Goal: Use online tool/utility: Utilize a website feature to perform a specific function

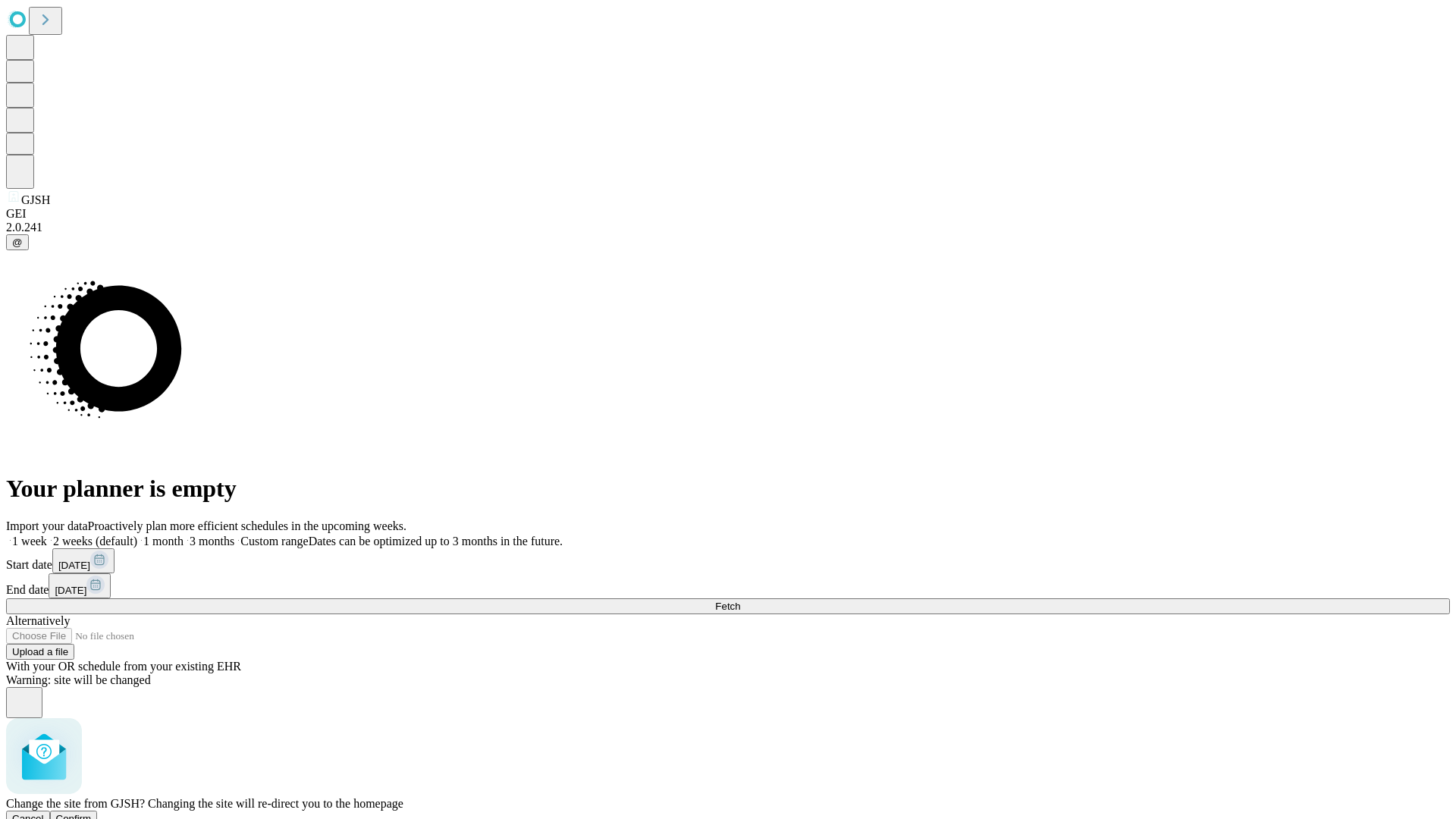
click at [92, 813] on span "Confirm" at bounding box center [74, 819] width 36 height 11
click at [137, 534] on label "2 weeks (default)" at bounding box center [92, 541] width 90 height 13
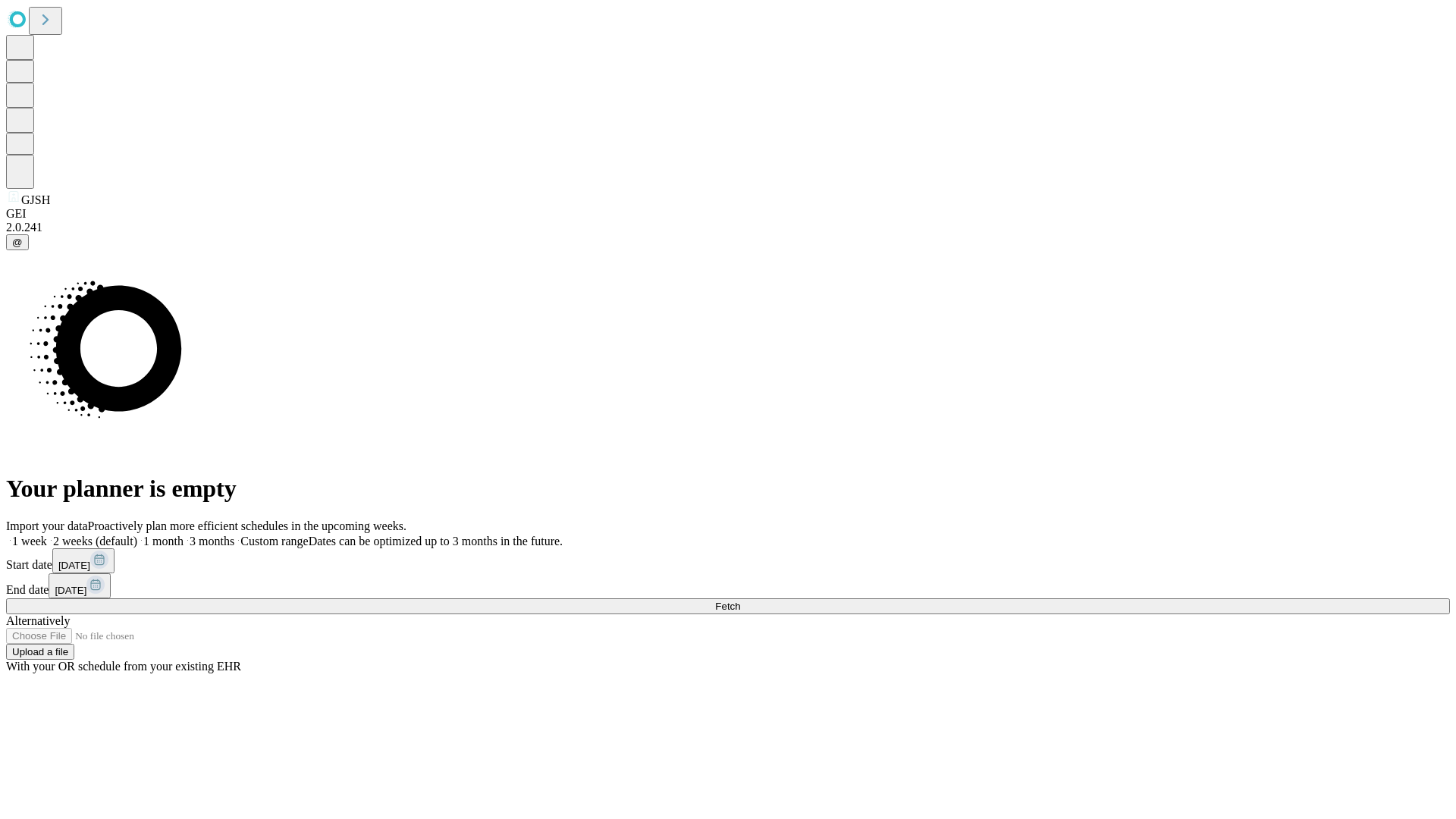
click at [740, 601] on span "Fetch" at bounding box center [727, 606] width 25 height 11
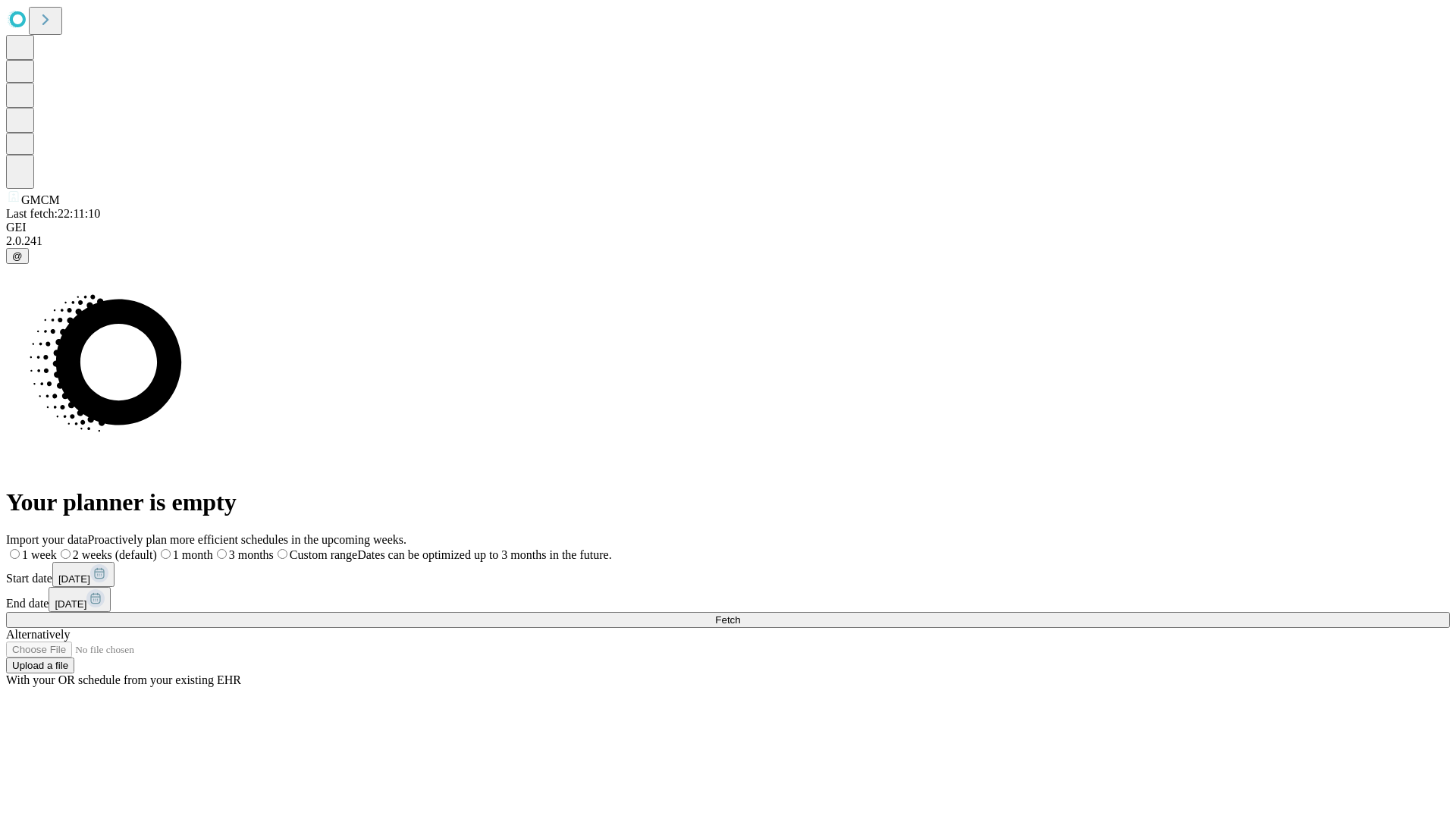
click at [157, 548] on label "2 weeks (default)" at bounding box center [107, 555] width 100 height 13
click at [740, 614] on span "Fetch" at bounding box center [727, 620] width 25 height 11
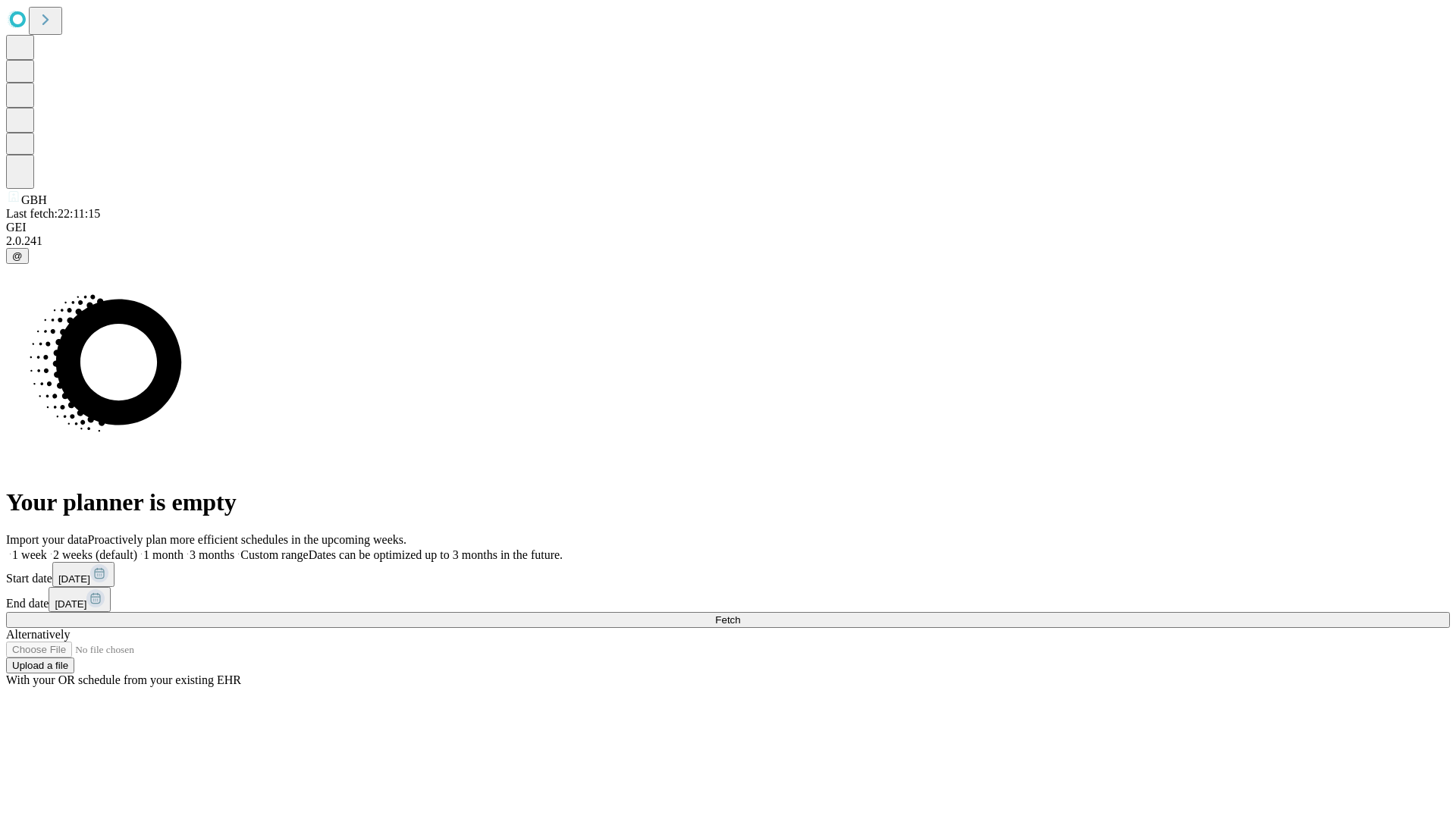
click at [137, 548] on label "2 weeks (default)" at bounding box center [92, 555] width 90 height 13
click at [740, 614] on span "Fetch" at bounding box center [727, 620] width 25 height 11
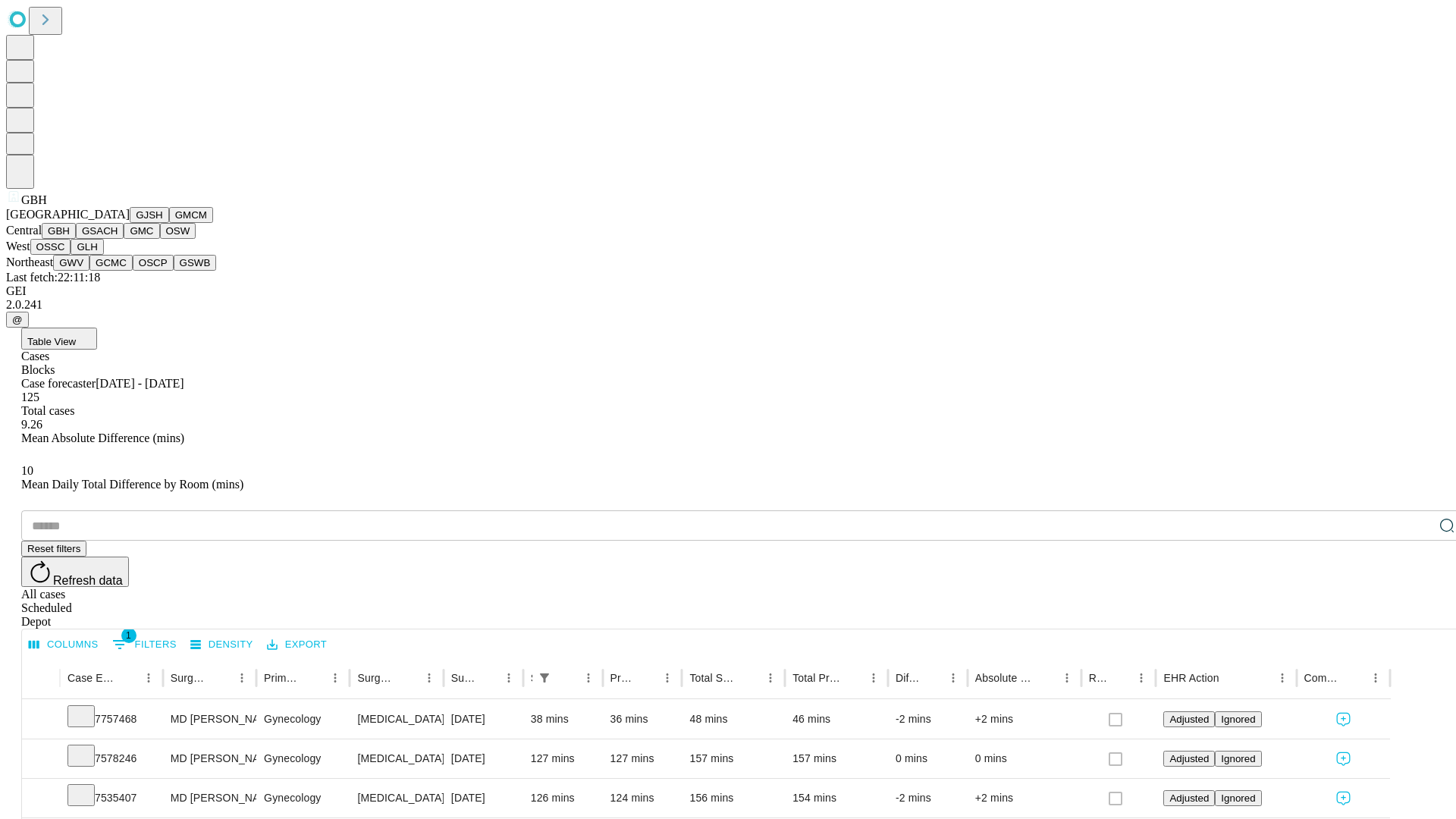
click at [118, 239] on button "GSACH" at bounding box center [100, 230] width 47 height 16
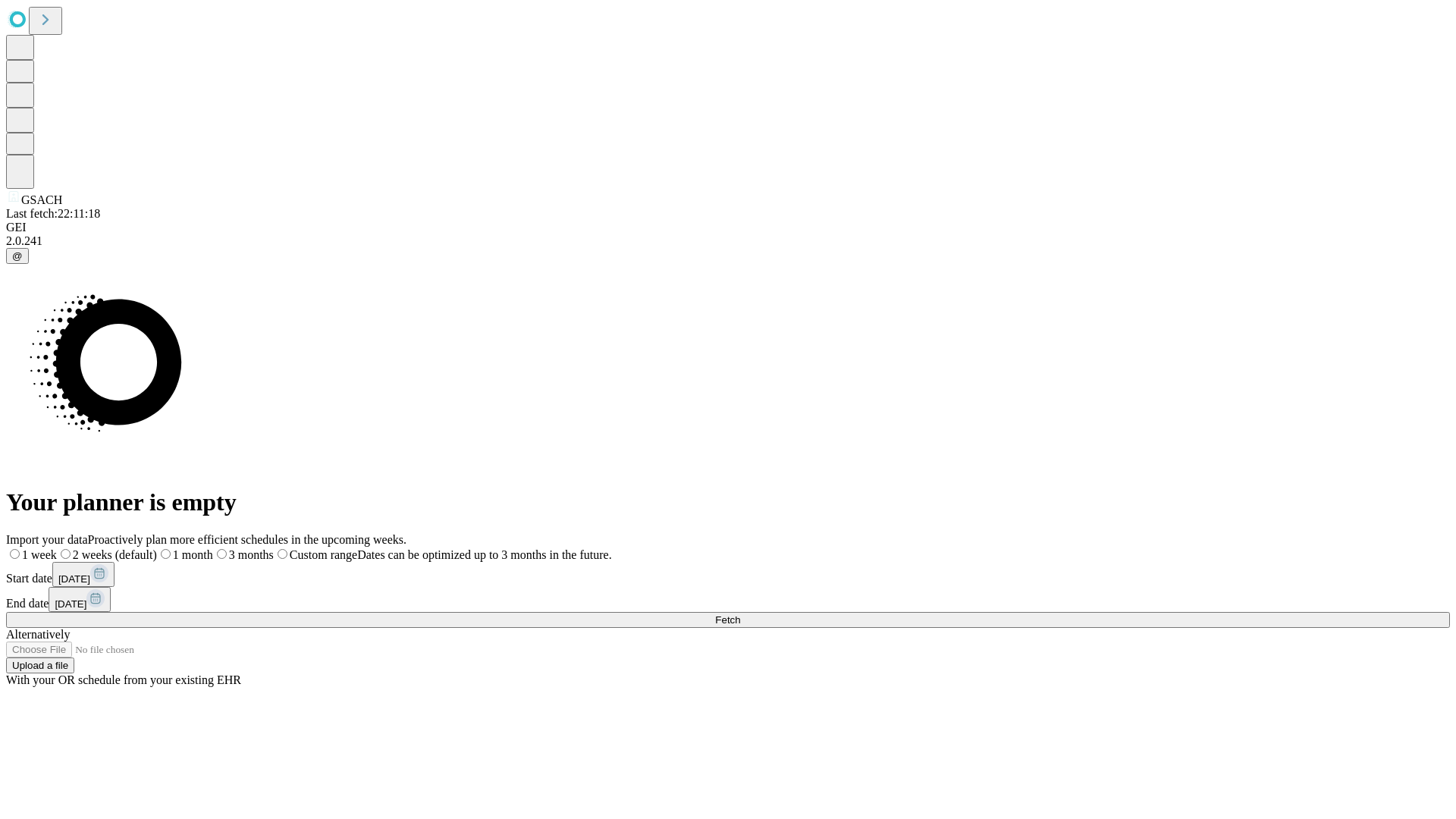
click at [157, 548] on label "2 weeks (default)" at bounding box center [107, 555] width 100 height 13
click at [740, 614] on span "Fetch" at bounding box center [727, 620] width 25 height 11
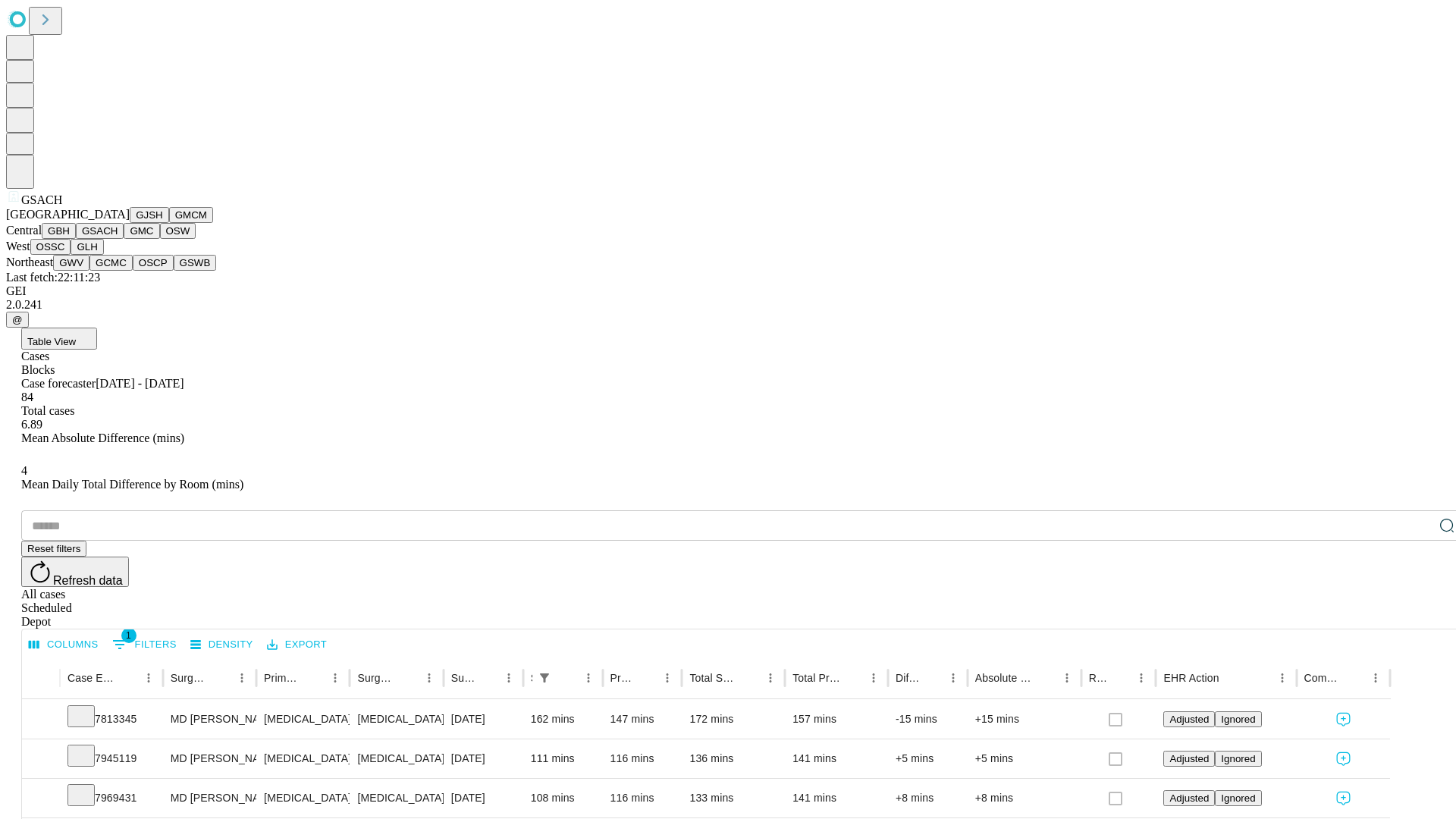
click at [124, 239] on button "GMC" at bounding box center [142, 230] width 36 height 16
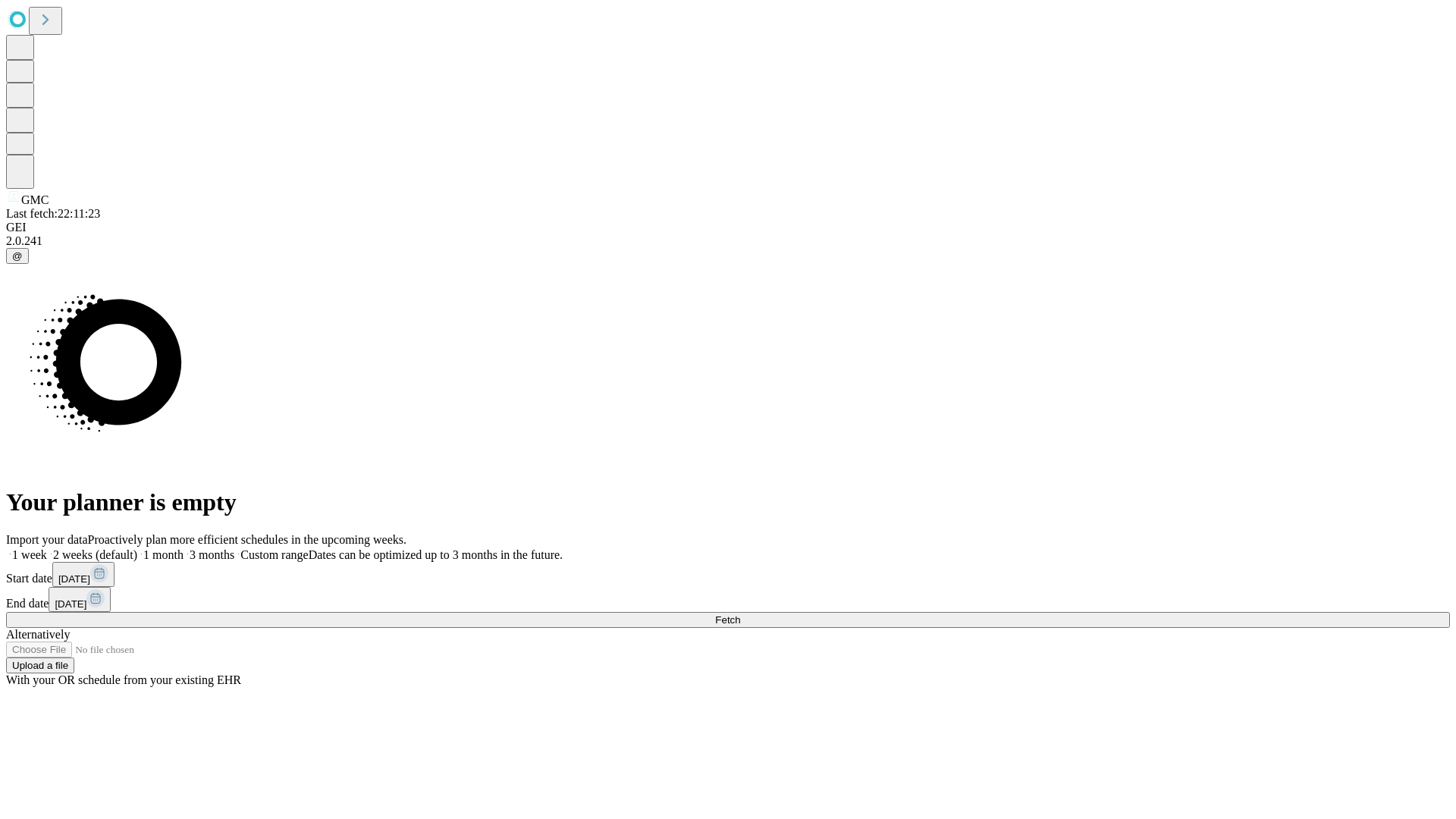
click at [137, 548] on label "2 weeks (default)" at bounding box center [92, 555] width 90 height 13
click at [740, 614] on span "Fetch" at bounding box center [727, 620] width 25 height 11
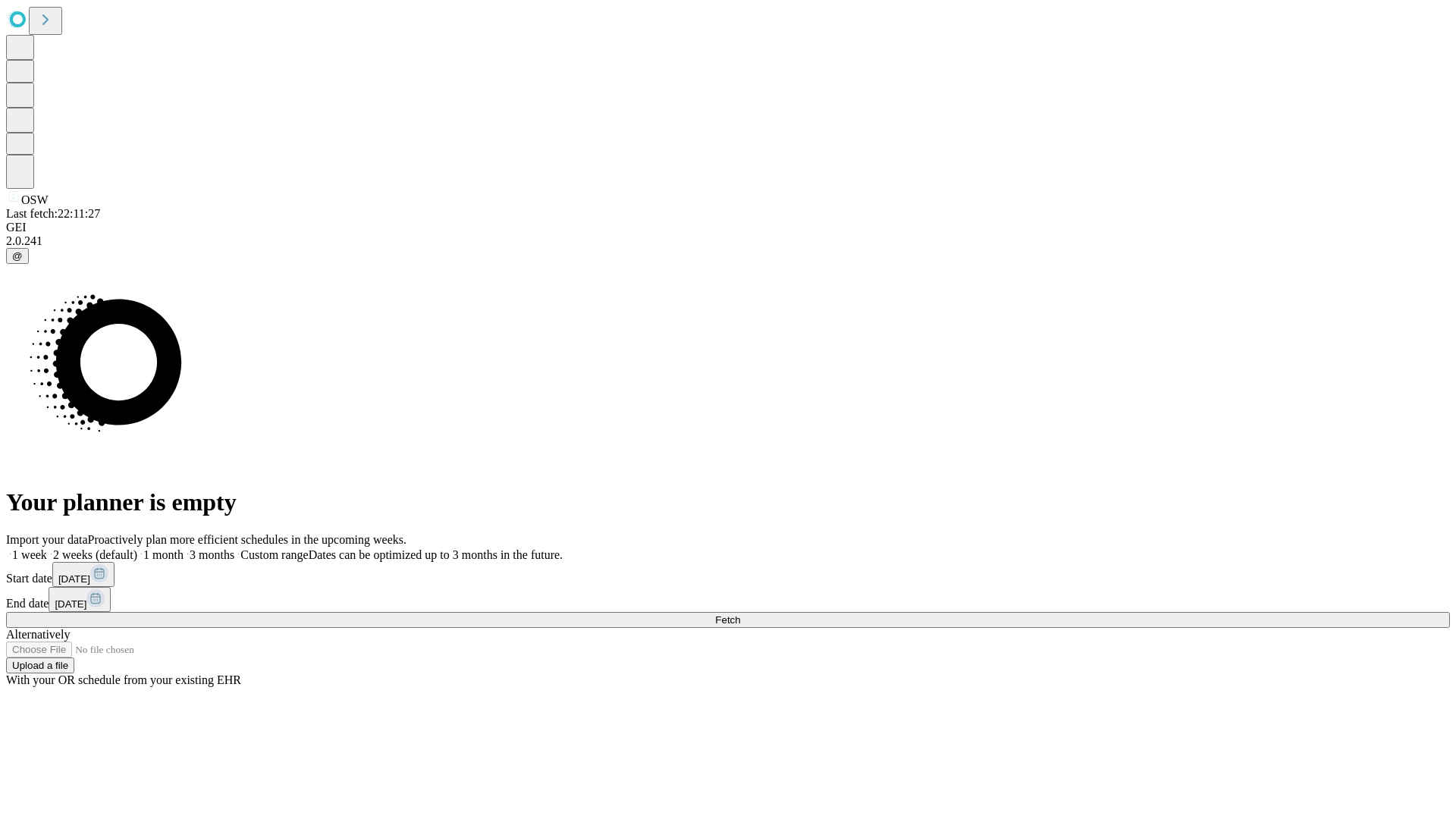
click at [740, 614] on span "Fetch" at bounding box center [727, 620] width 25 height 11
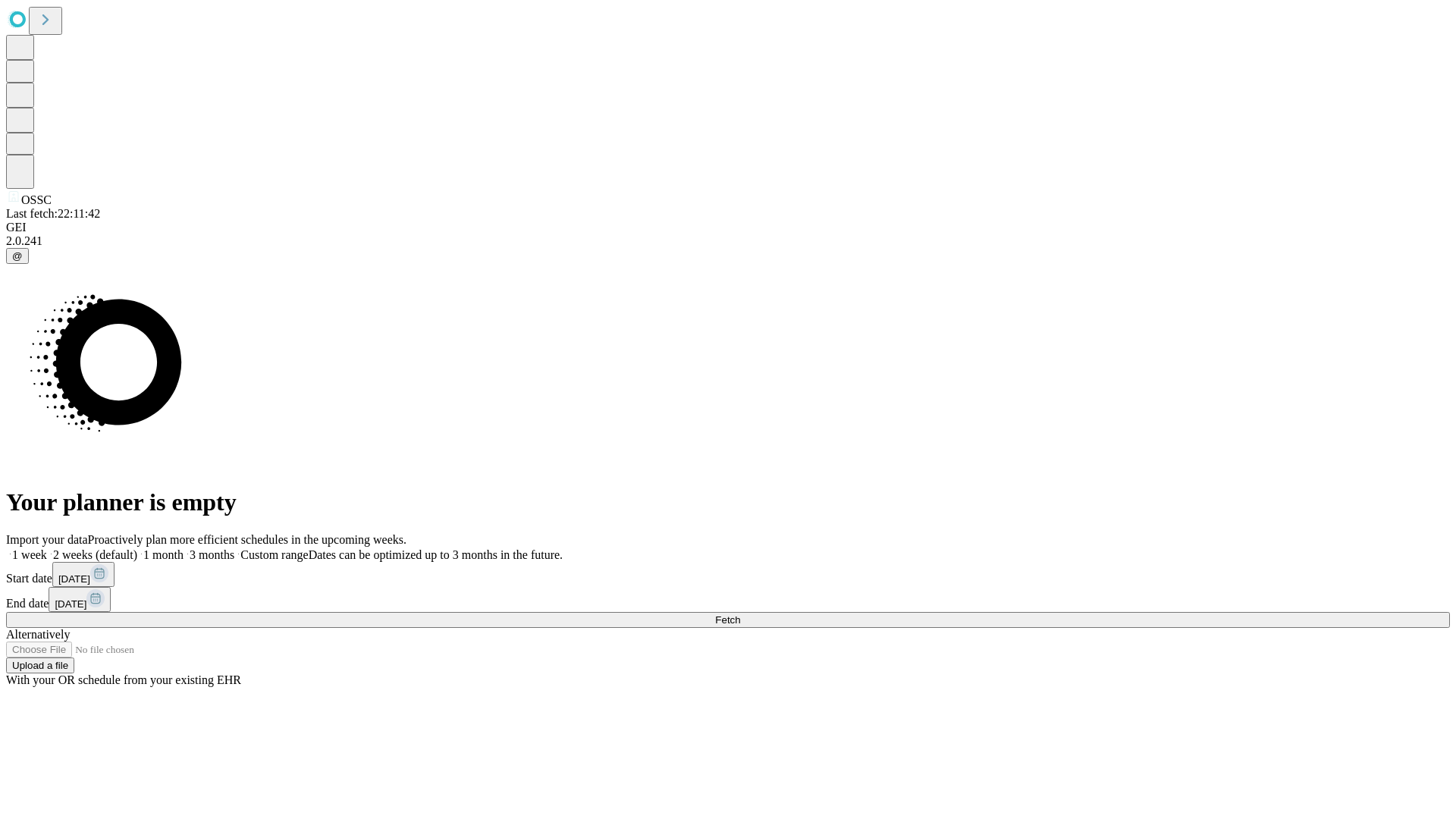
click at [740, 614] on span "Fetch" at bounding box center [727, 620] width 25 height 11
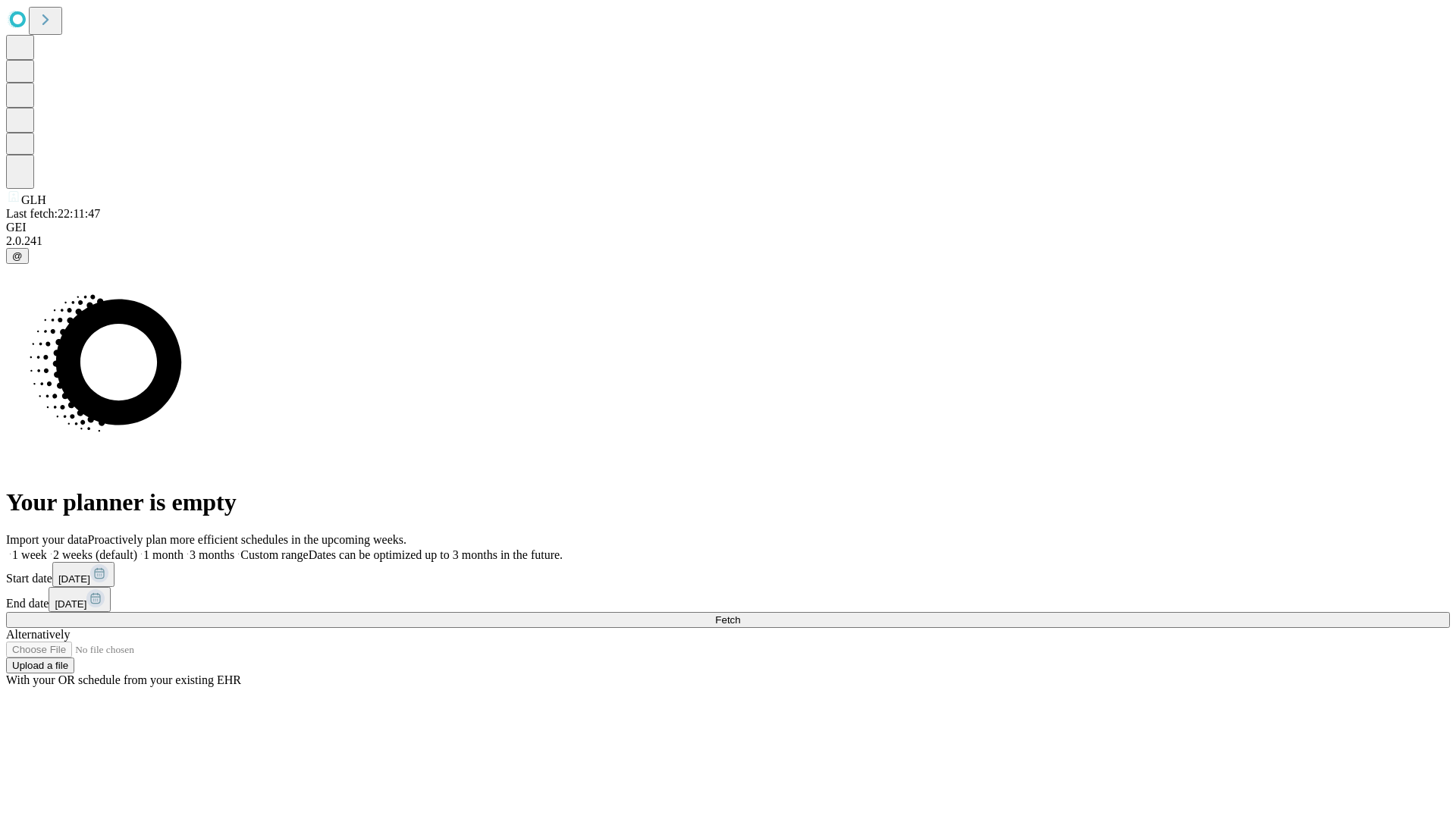
click at [137, 548] on label "2 weeks (default)" at bounding box center [92, 555] width 90 height 13
click at [740, 614] on span "Fetch" at bounding box center [727, 620] width 25 height 11
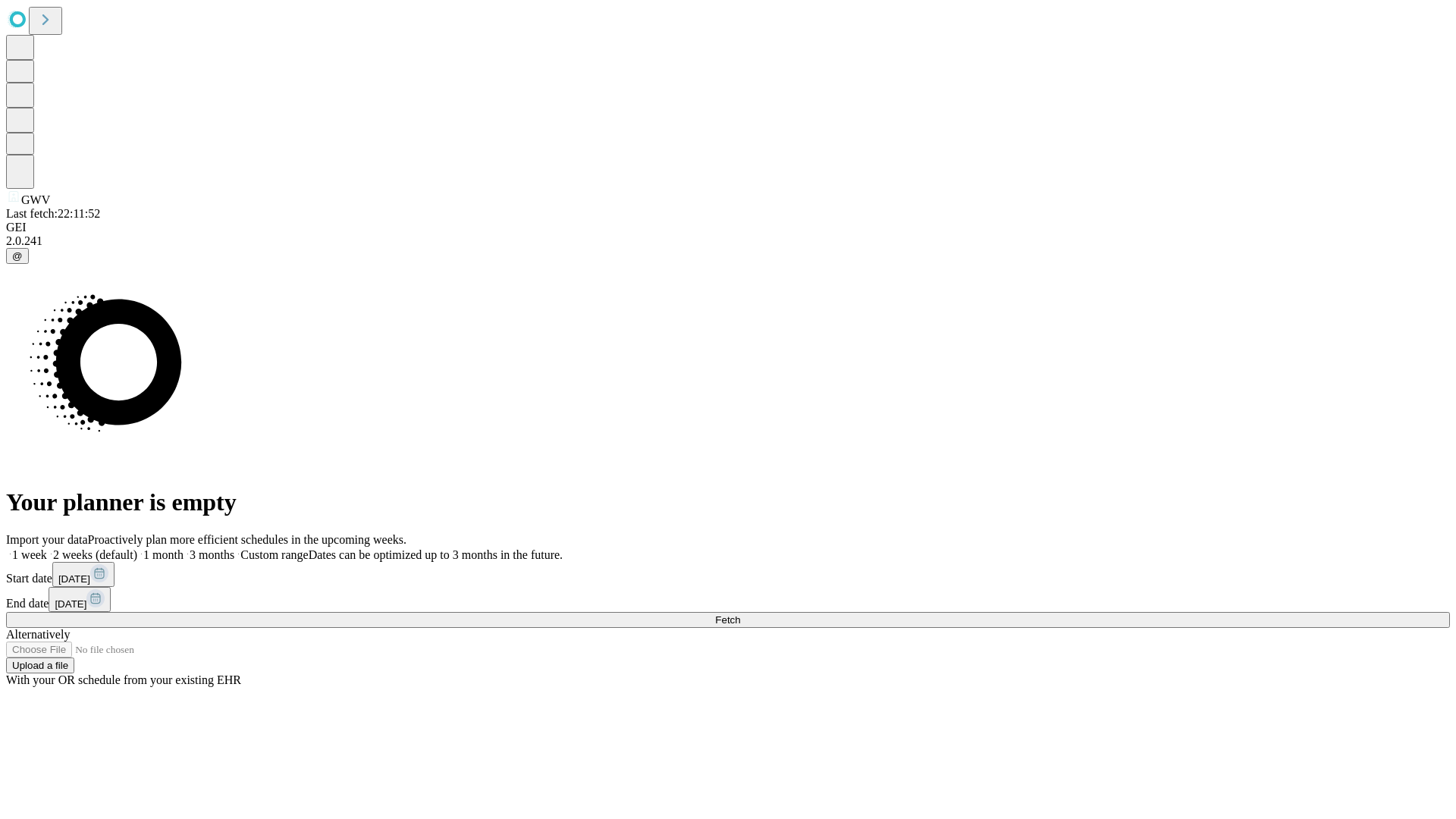
click at [740, 614] on span "Fetch" at bounding box center [727, 620] width 25 height 11
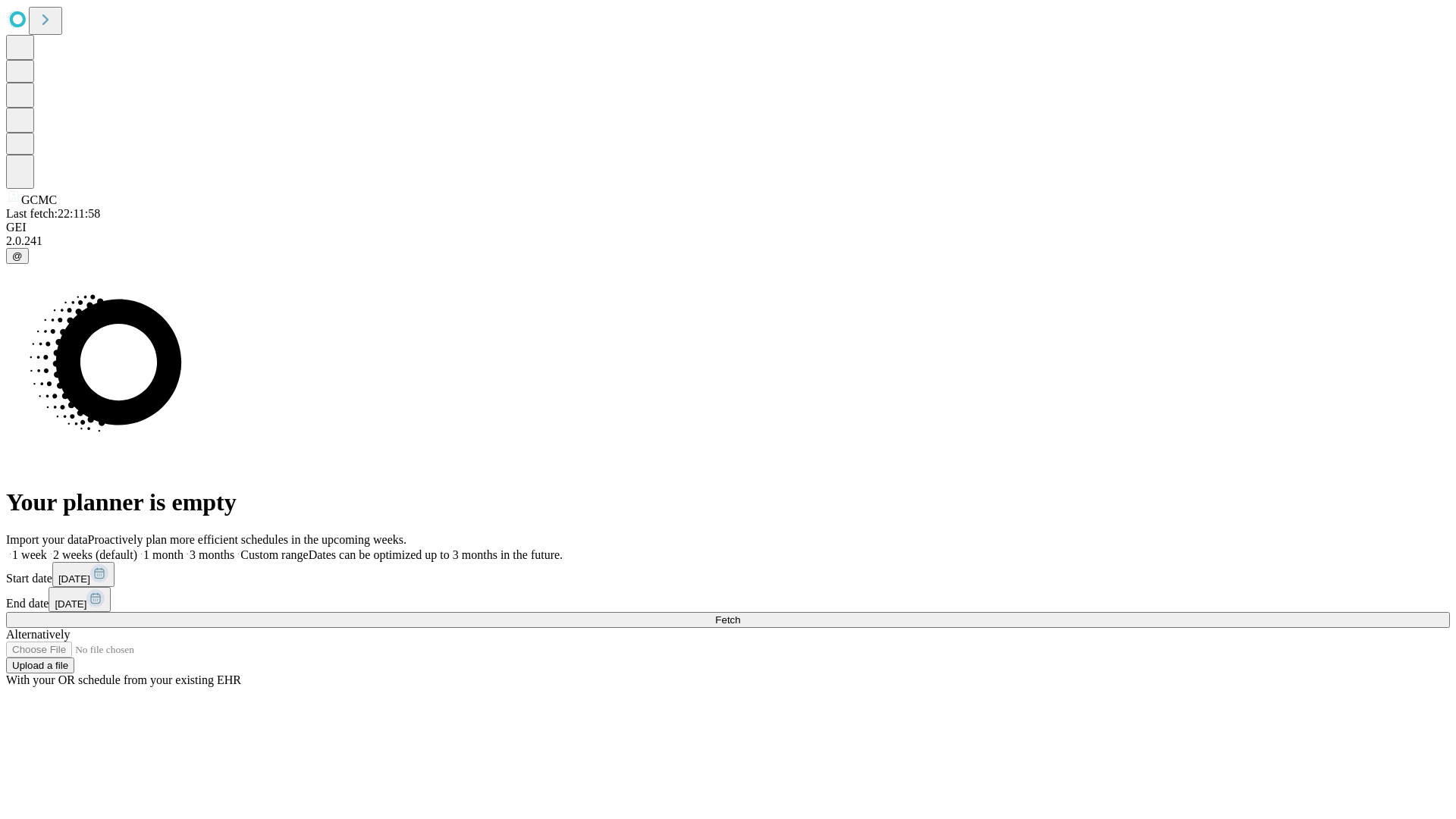
click at [137, 548] on label "2 weeks (default)" at bounding box center [92, 555] width 90 height 13
click at [740, 614] on span "Fetch" at bounding box center [727, 620] width 25 height 11
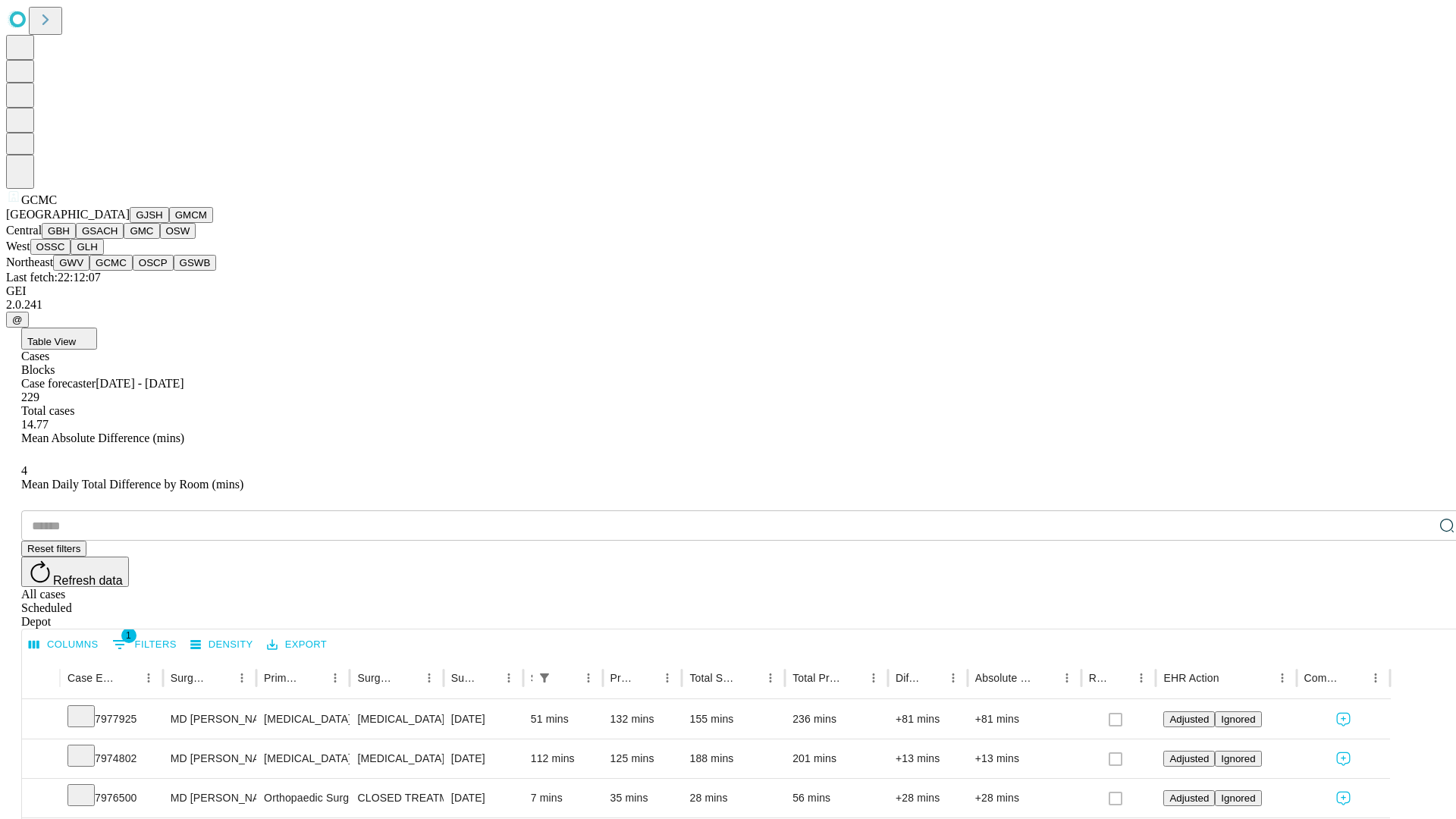
click at [133, 271] on button "OSCP" at bounding box center [153, 262] width 41 height 16
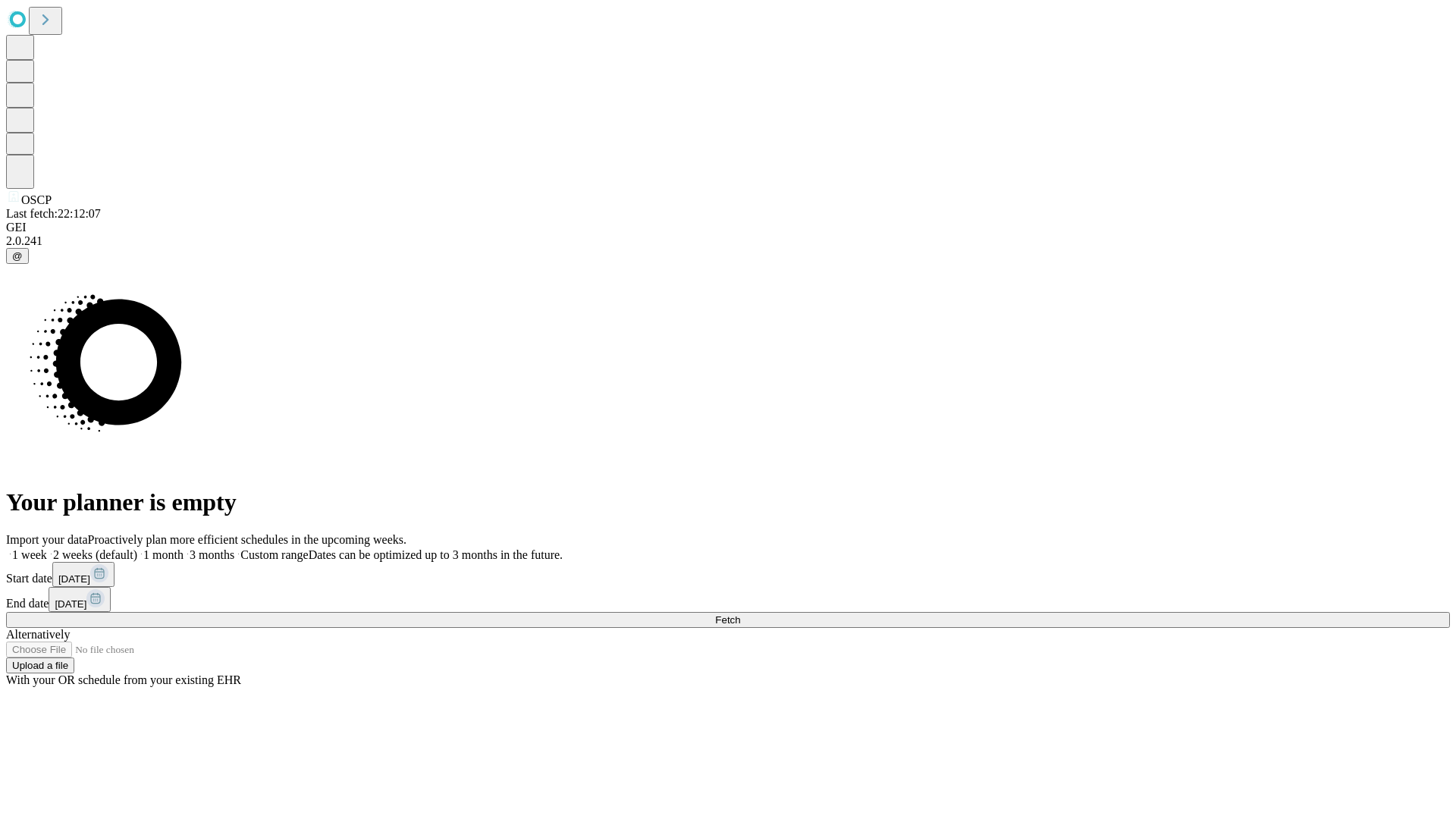
click at [137, 548] on label "2 weeks (default)" at bounding box center [92, 555] width 90 height 13
click at [740, 614] on span "Fetch" at bounding box center [727, 620] width 25 height 11
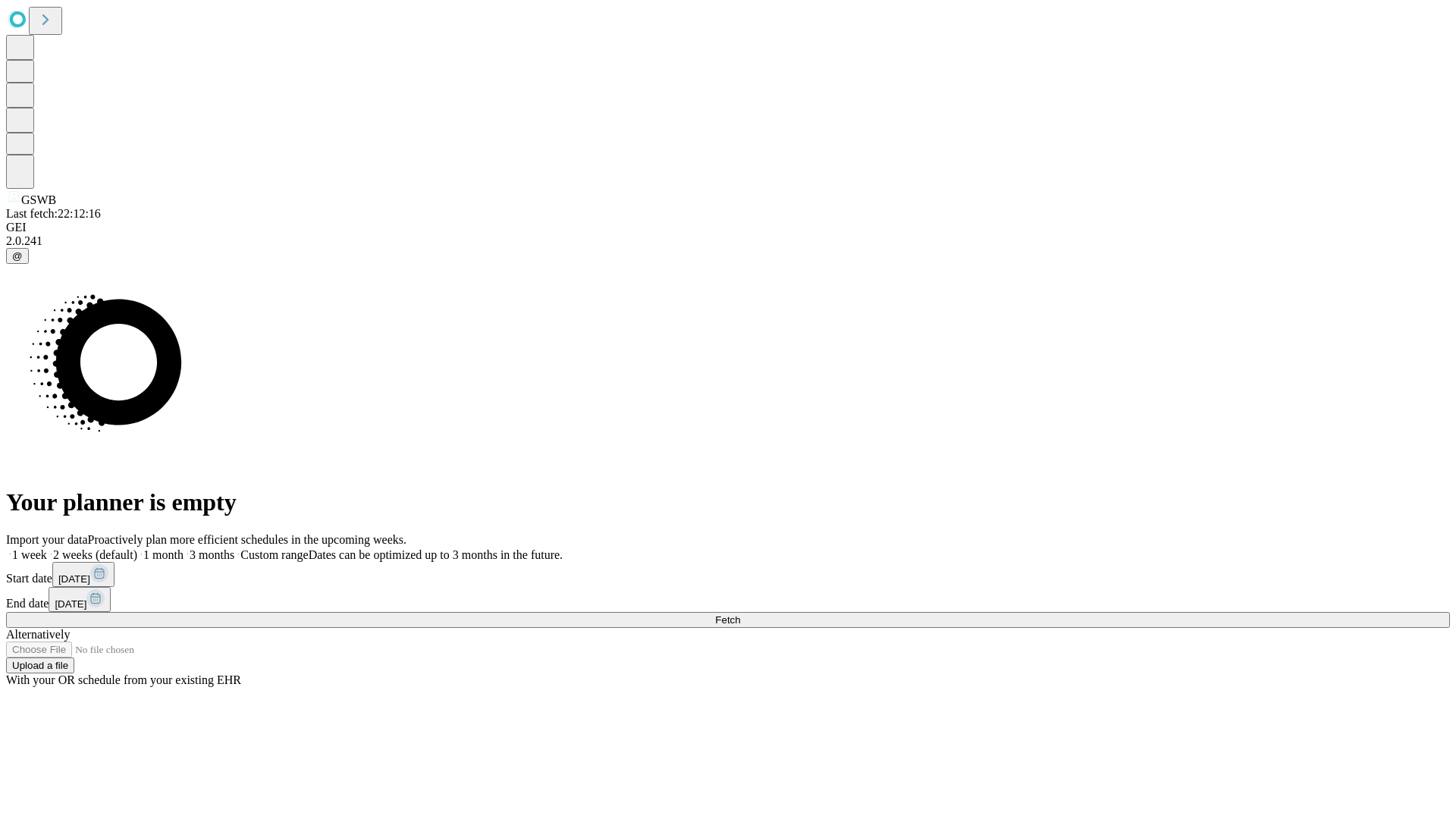
click at [137, 548] on label "2 weeks (default)" at bounding box center [92, 555] width 90 height 13
click at [740, 614] on span "Fetch" at bounding box center [727, 620] width 25 height 11
